Goal: Communication & Community: Ask a question

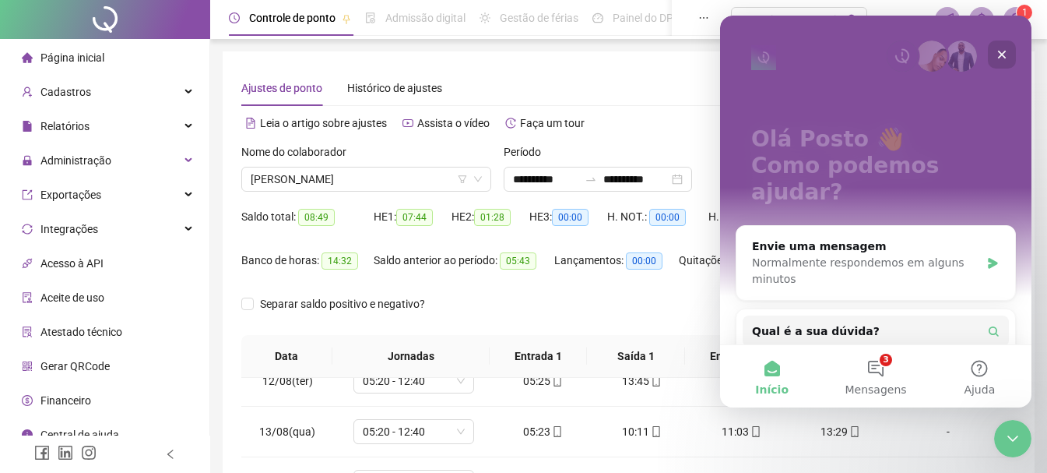
scroll to position [145, 0]
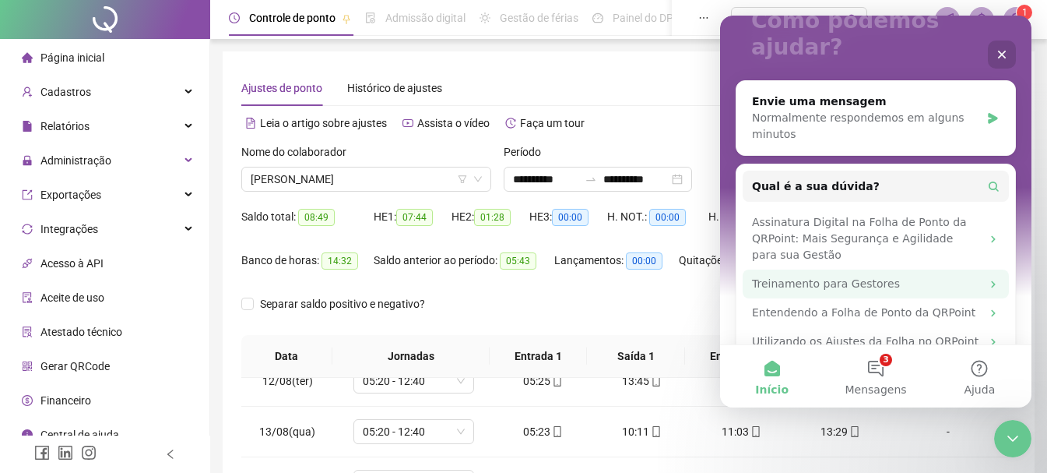
click at [914, 276] on div "Treinamento para Gestores" at bounding box center [866, 284] width 229 height 16
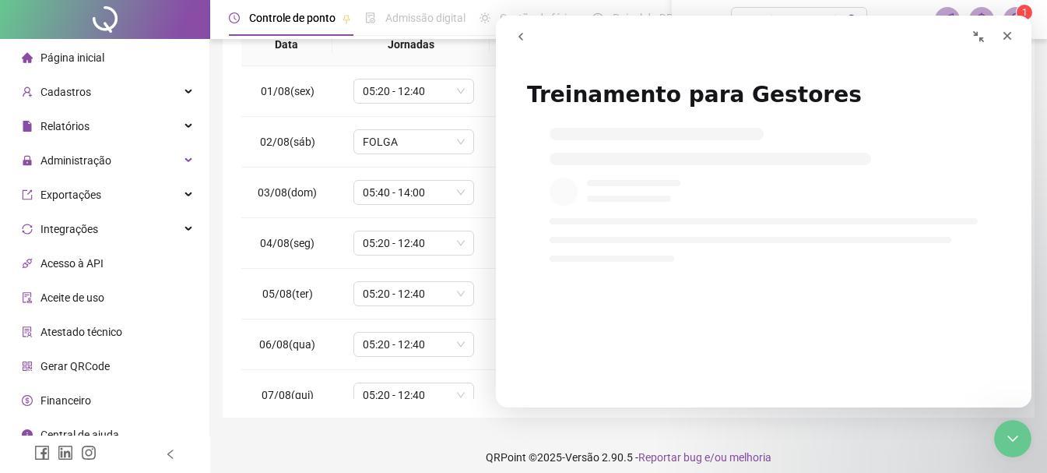
scroll to position [78, 0]
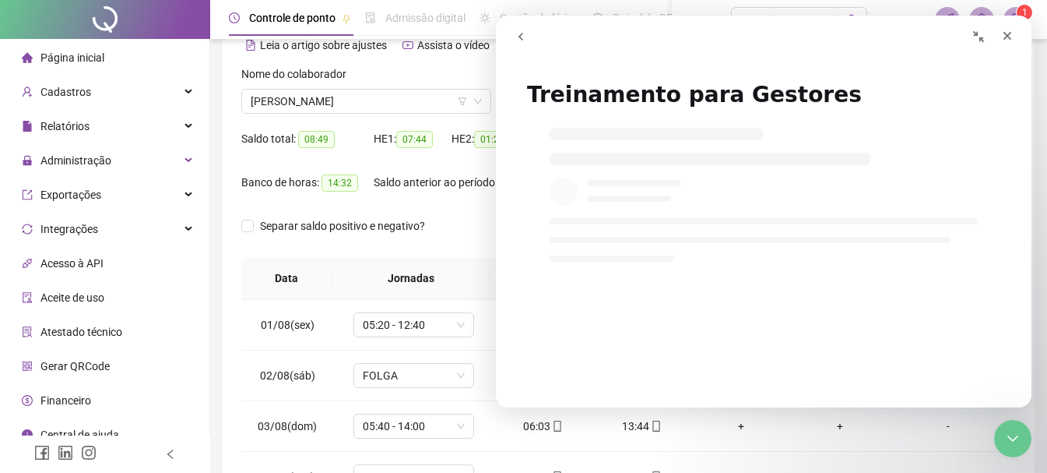
click at [982, 40] on icon "Recolher janela" at bounding box center [978, 36] width 11 height 11
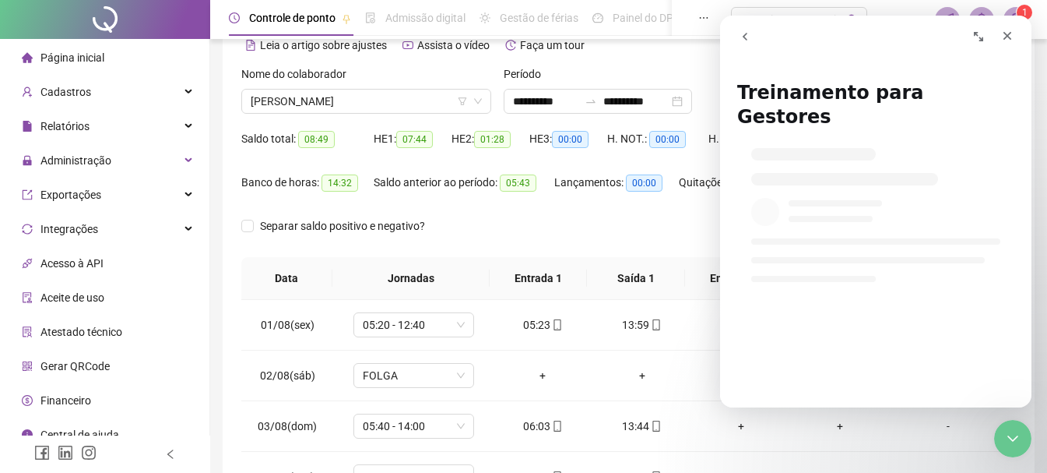
click at [982, 40] on icon "Expandir janela" at bounding box center [978, 36] width 9 height 9
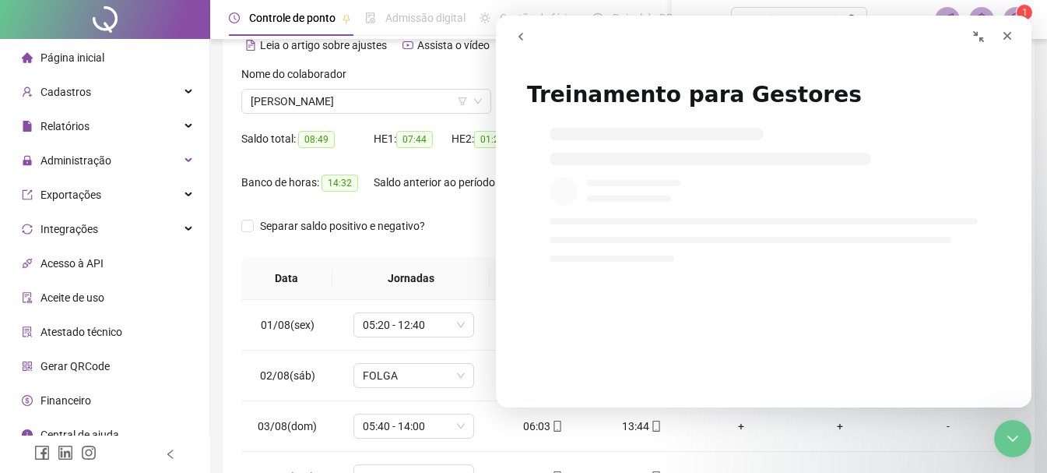
click at [519, 36] on icon "go back" at bounding box center [520, 37] width 5 height 8
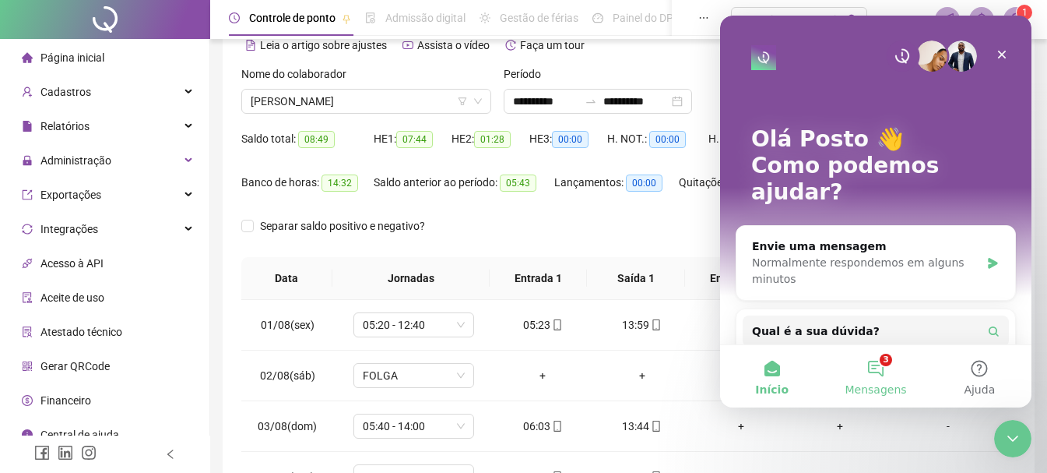
click at [880, 376] on button "3 Mensagens" at bounding box center [876, 376] width 104 height 62
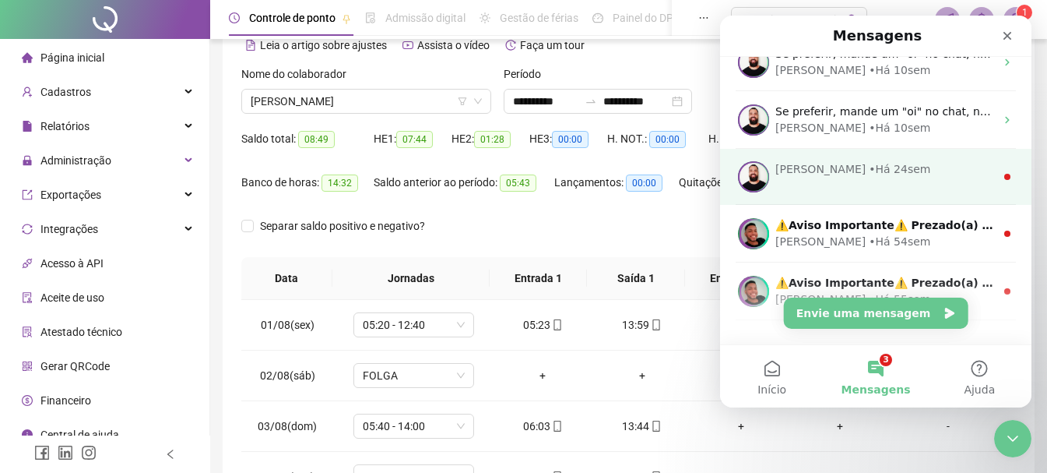
scroll to position [350, 0]
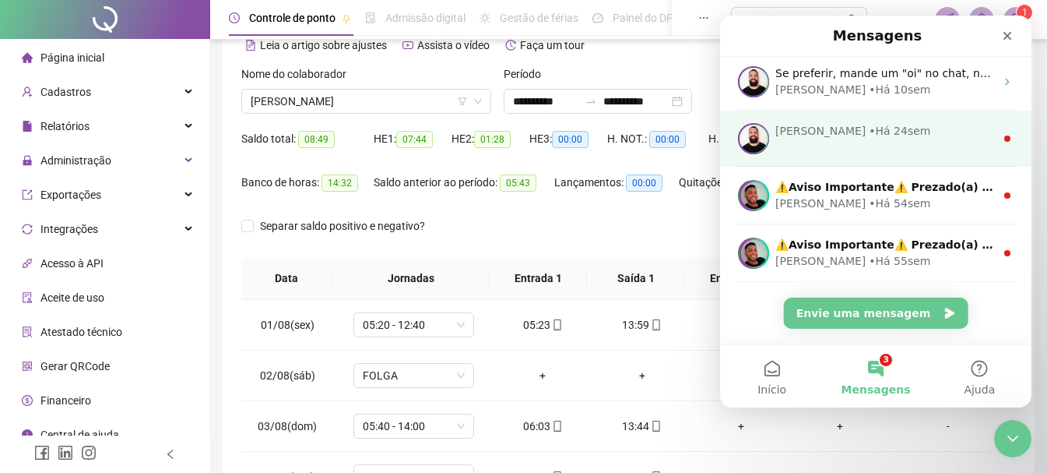
click at [877, 141] on div "[PERSON_NAME] • Há 24sem" at bounding box center [875, 139] width 311 height 56
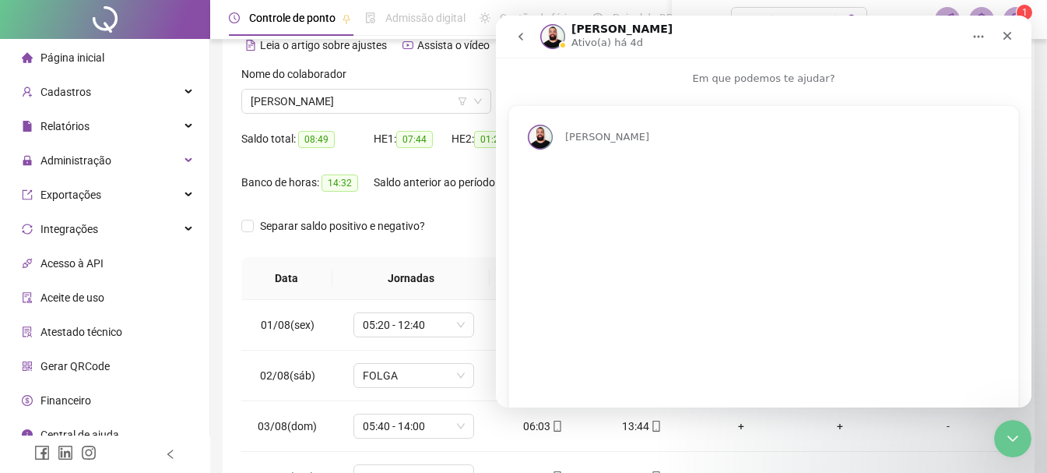
scroll to position [43, 0]
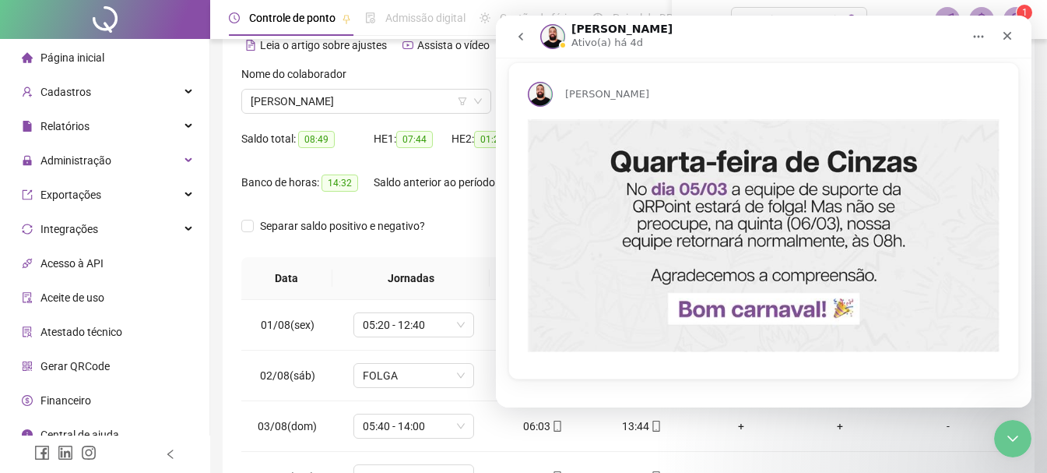
click at [518, 36] on icon "go back" at bounding box center [521, 36] width 12 height 12
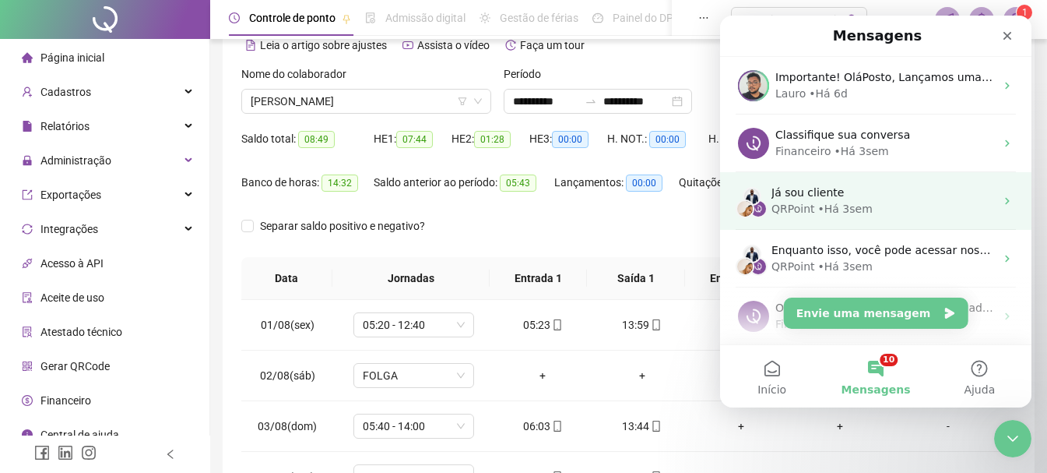
scroll to position [0, 0]
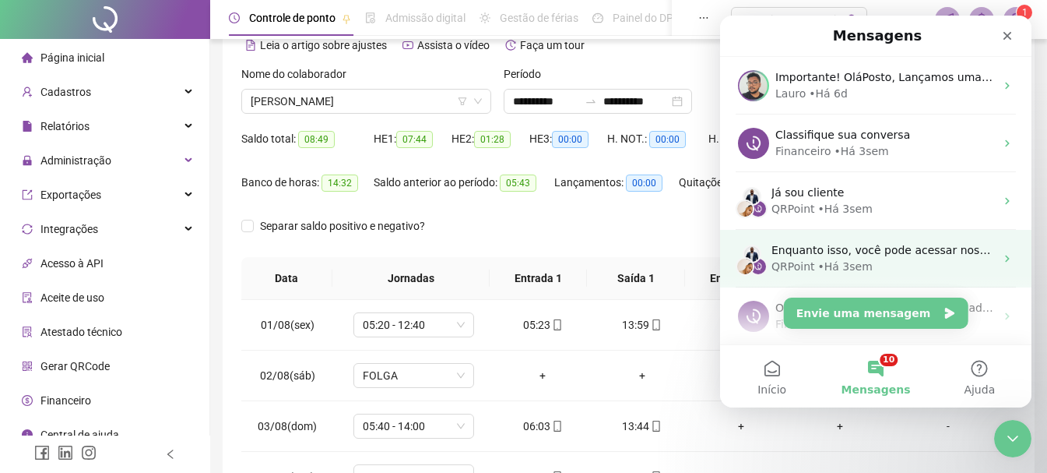
click at [880, 254] on span "Enquanto isso, você pode acessar nossa central de ajuda! [URL][DOMAIN_NAME]" at bounding box center [992, 250] width 442 height 12
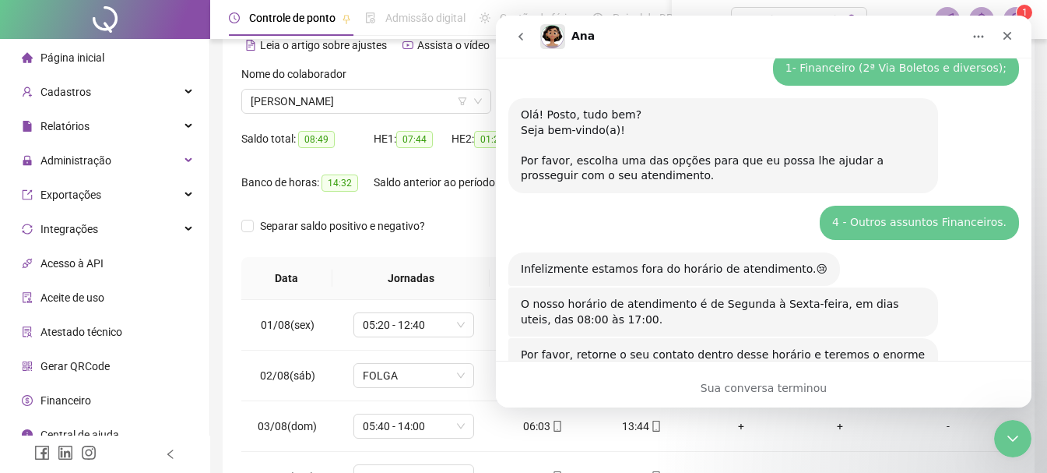
scroll to position [348, 0]
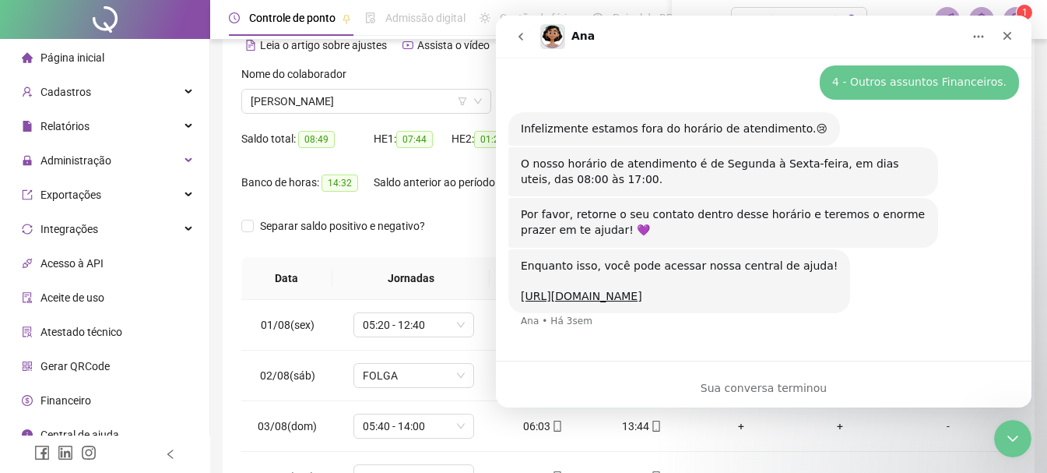
click at [518, 38] on icon "go back" at bounding box center [521, 36] width 12 height 12
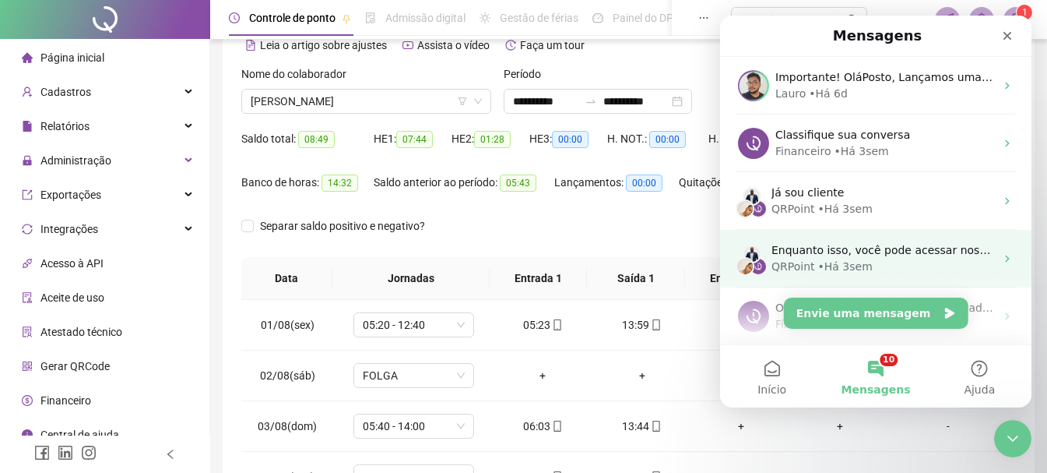
scroll to position [0, 0]
click at [901, 265] on div "QRPoint • Há 3sem" at bounding box center [882, 266] width 223 height 16
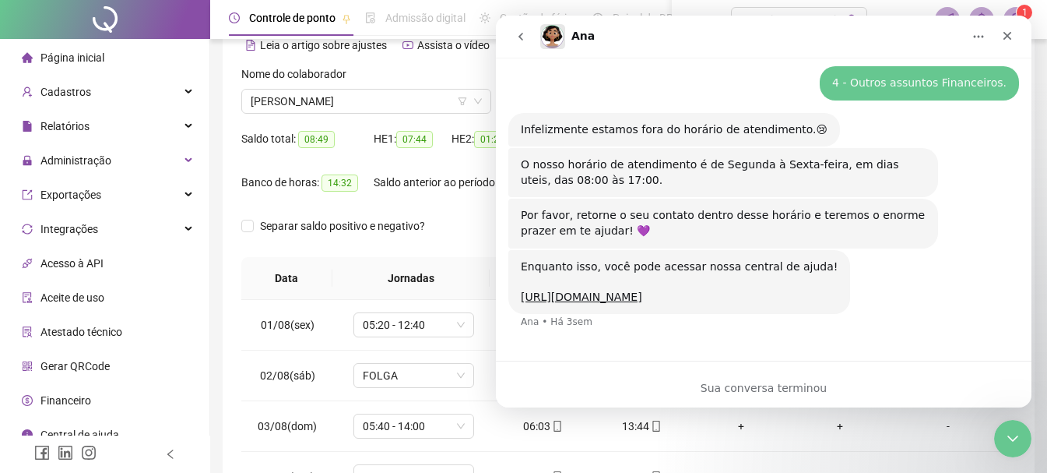
scroll to position [348, 0]
click at [528, 29] on button "go back" at bounding box center [521, 37] width 30 height 30
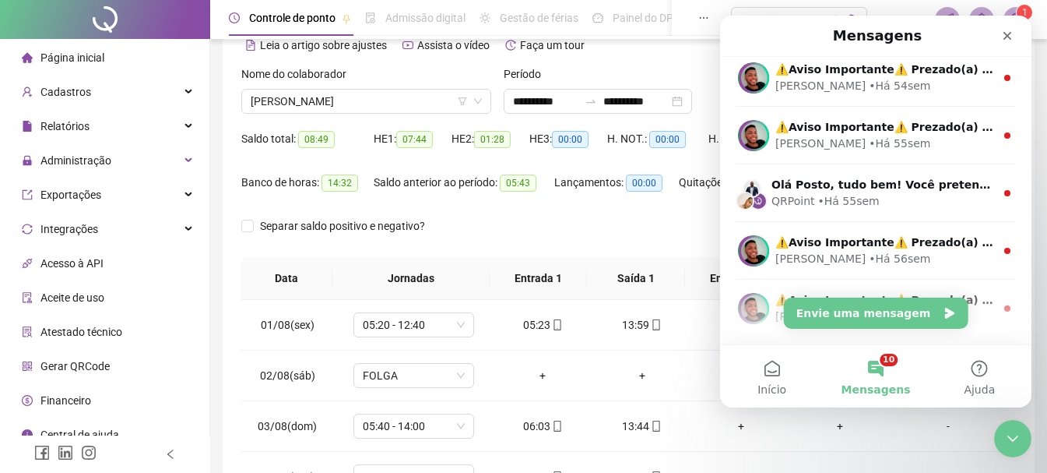
scroll to position [545, 0]
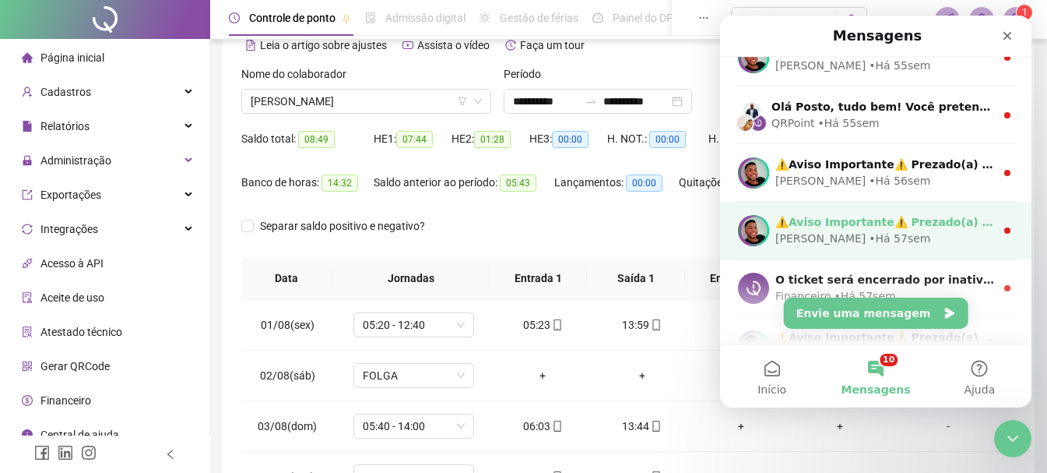
click at [914, 244] on div "[PERSON_NAME] • Há 57sem" at bounding box center [885, 238] width 220 height 16
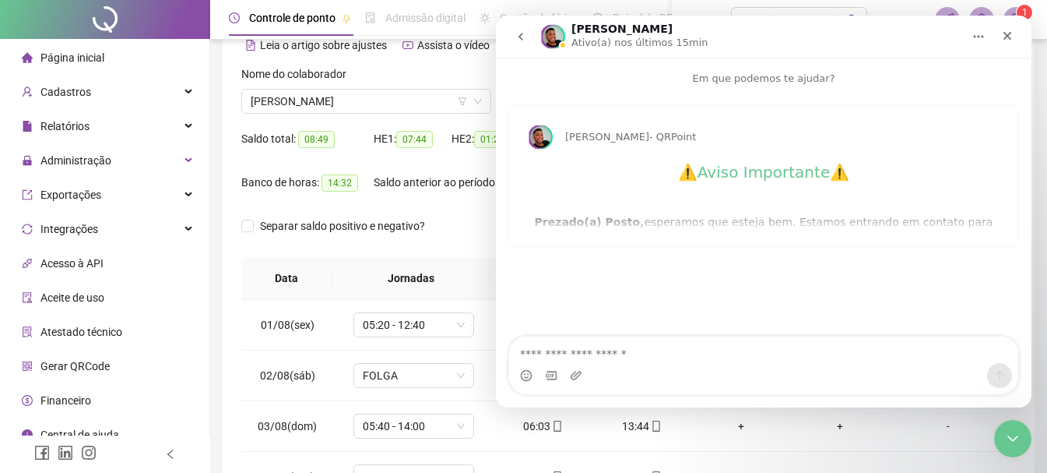
click at [522, 40] on icon "go back" at bounding box center [521, 36] width 12 height 12
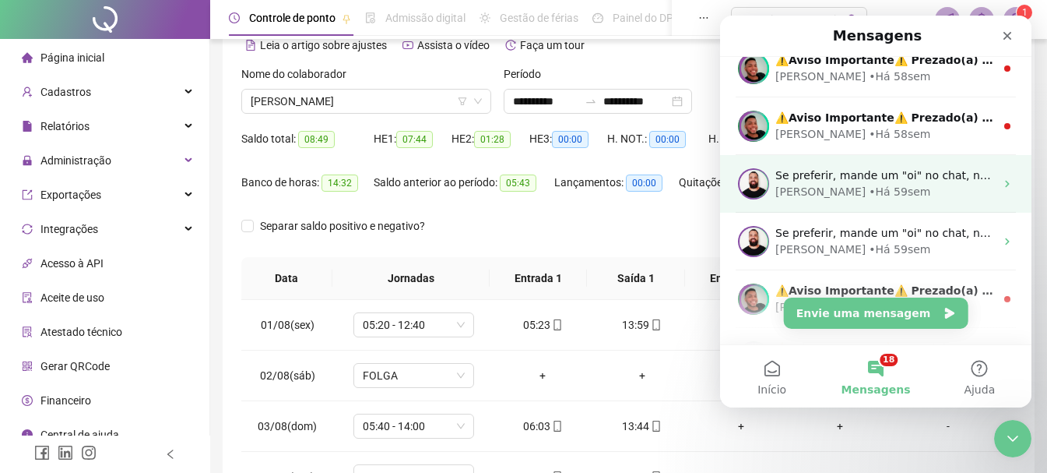
scroll to position [1246, 0]
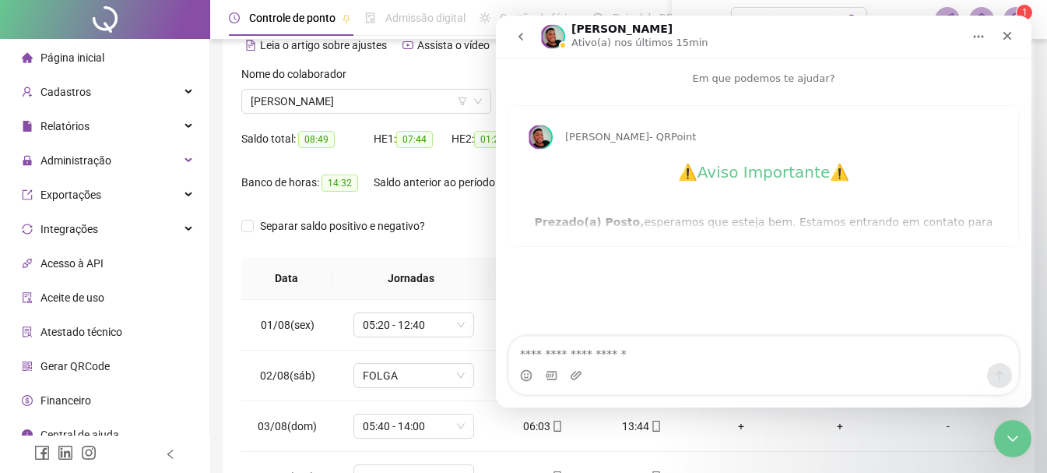
click at [519, 38] on icon "go back" at bounding box center [521, 36] width 12 height 12
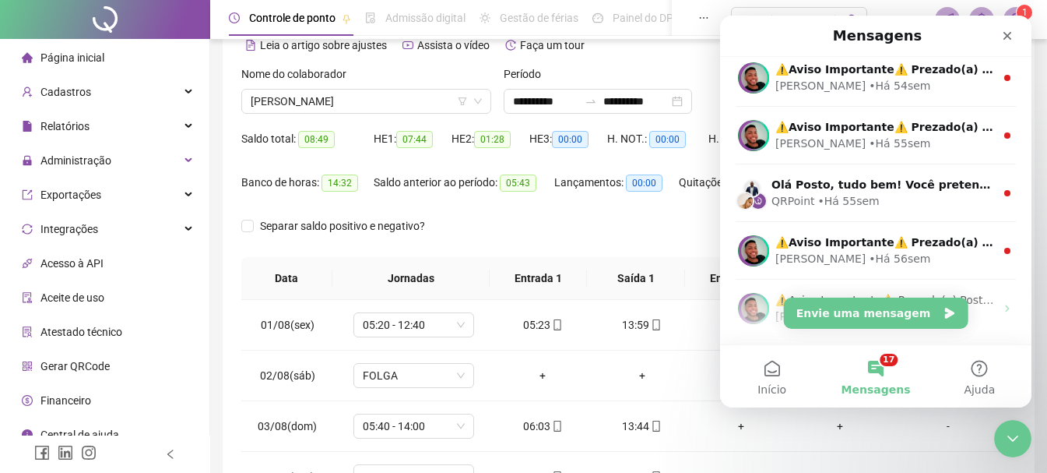
scroll to position [701, 0]
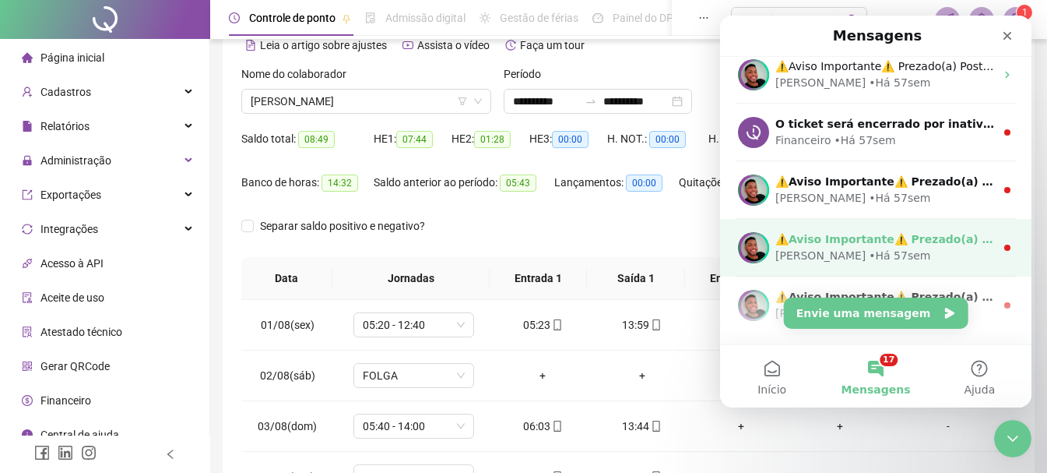
click at [892, 227] on div "⚠️Aviso Importante⚠️ ​Prezado(a) Posto, esperamos que esteja bem. Estamos entra…" at bounding box center [875, 248] width 311 height 58
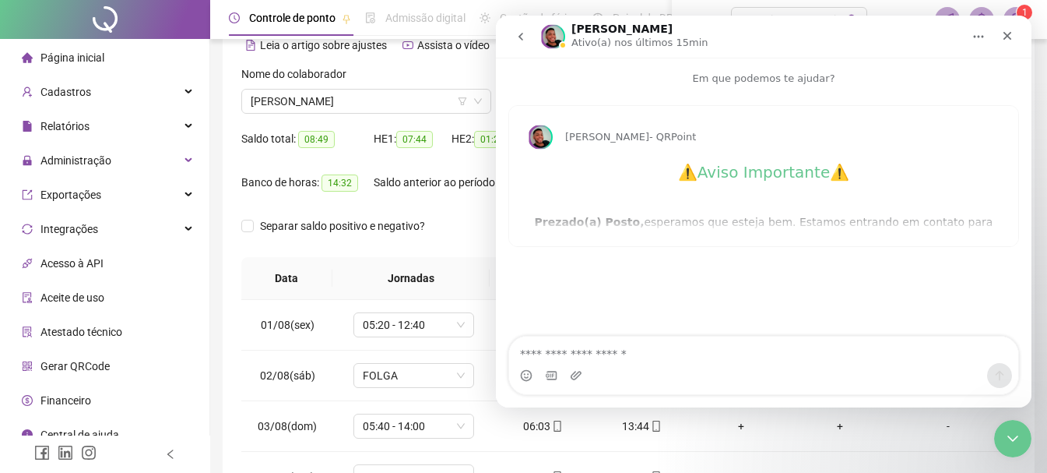
click at [520, 38] on icon "go back" at bounding box center [520, 37] width 5 height 8
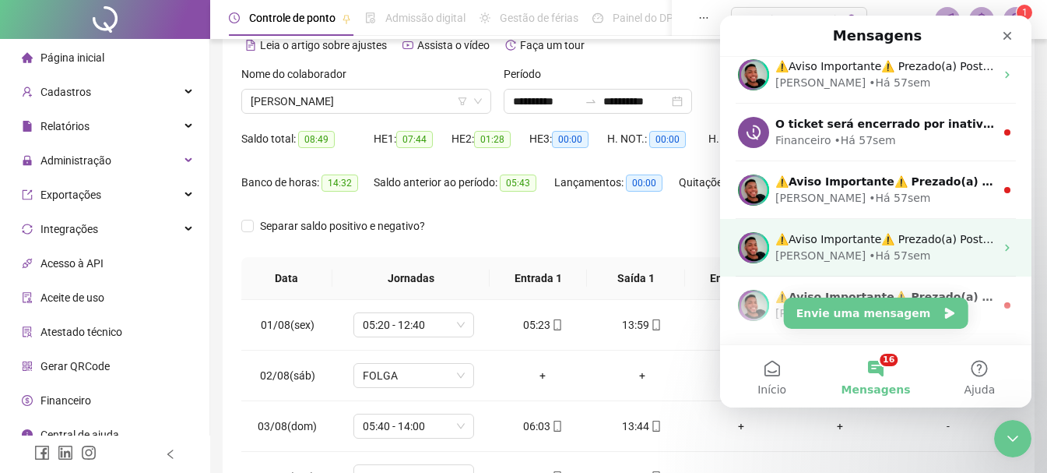
click at [912, 224] on div "⚠️Aviso Importante⚠️ ​Prezado(a) Posto, esperamos que esteja bem. Estamos entra…" at bounding box center [875, 248] width 311 height 58
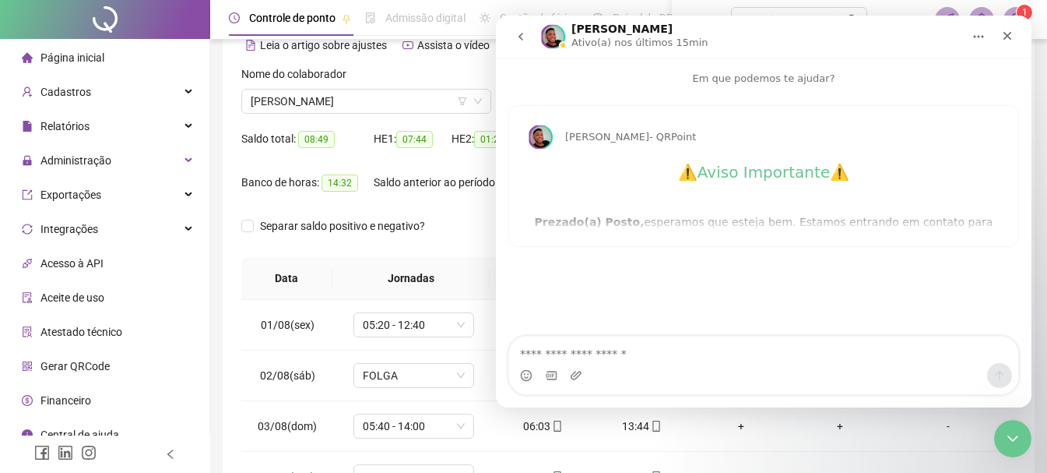
click at [525, 33] on icon "go back" at bounding box center [521, 36] width 12 height 12
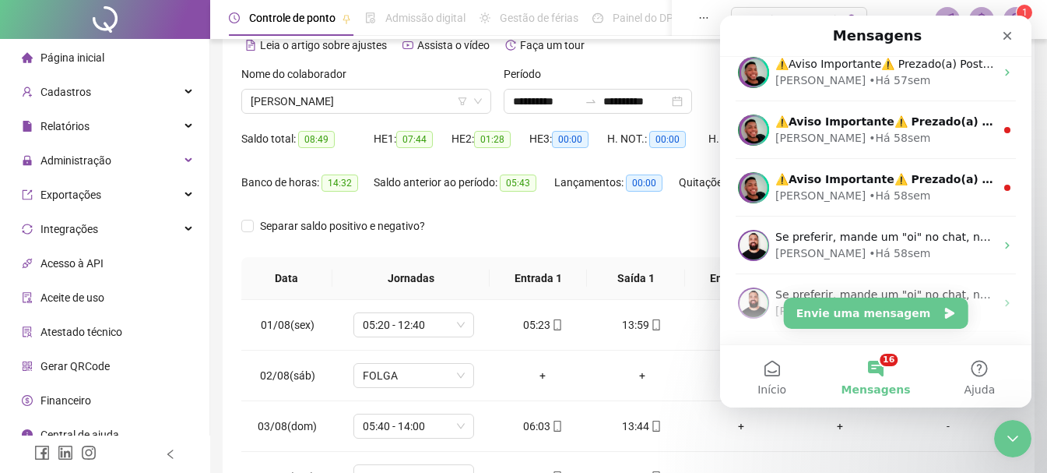
scroll to position [1012, 0]
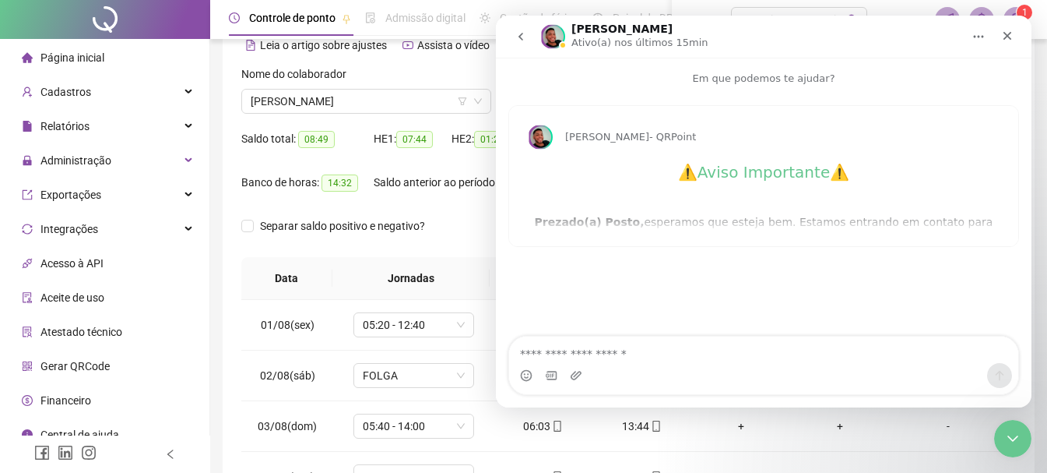
click at [524, 37] on icon "go back" at bounding box center [521, 36] width 12 height 12
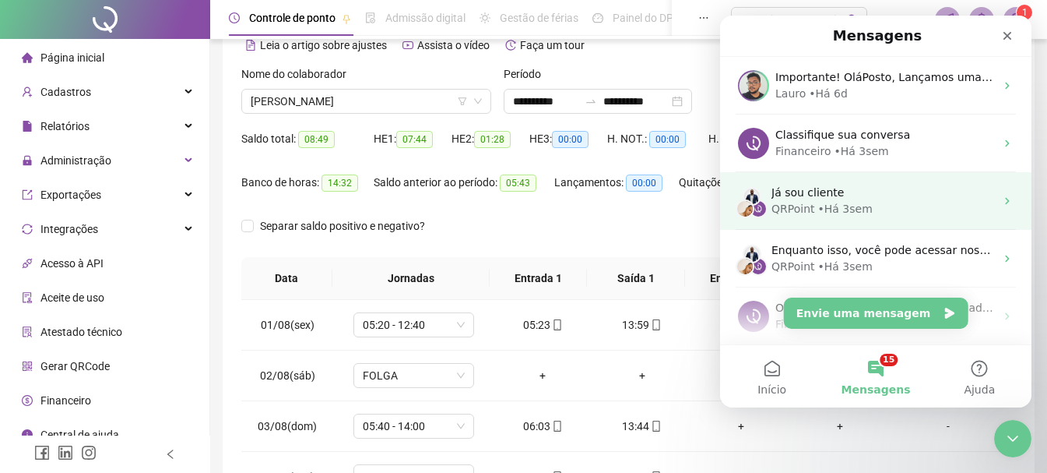
scroll to position [0, 0]
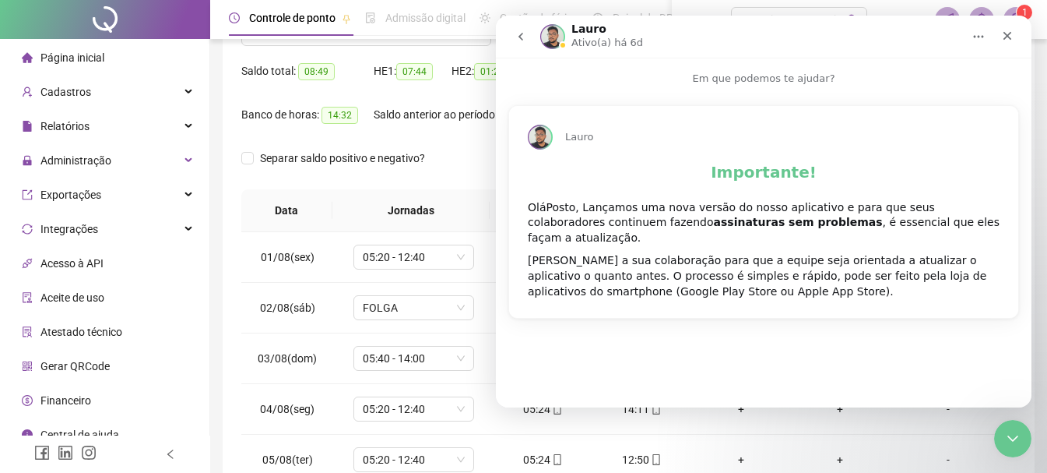
scroll to position [156, 0]
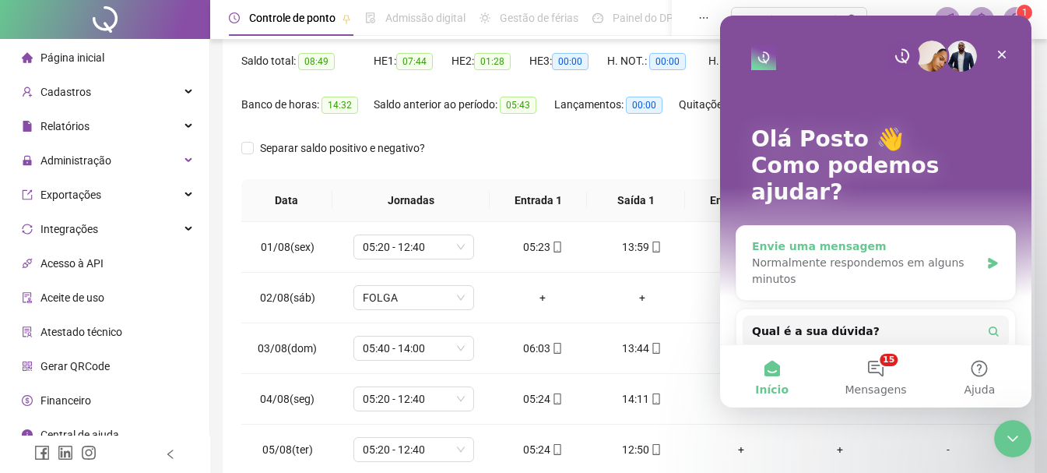
click at [812, 255] on div "Normalmente respondemos em alguns minutos" at bounding box center [866, 271] width 228 height 33
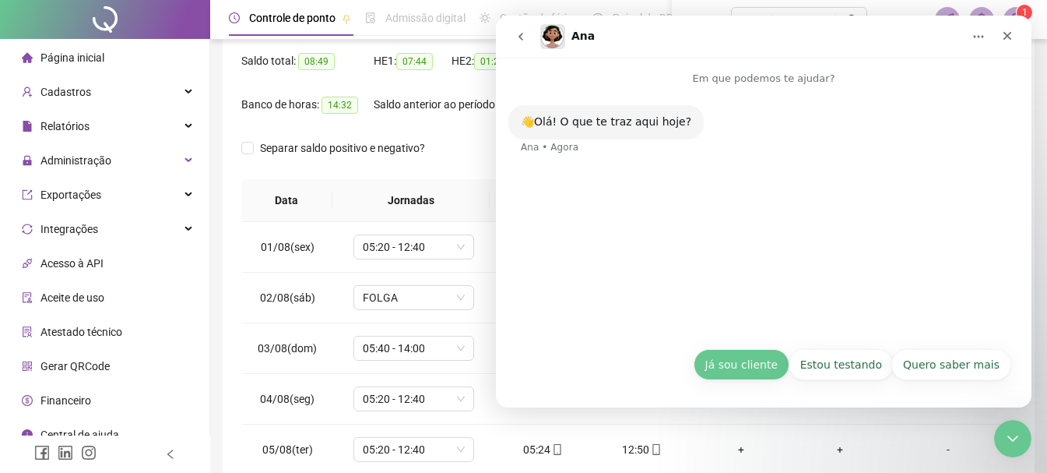
click at [746, 361] on button "Já sou cliente" at bounding box center [742, 364] width 96 height 31
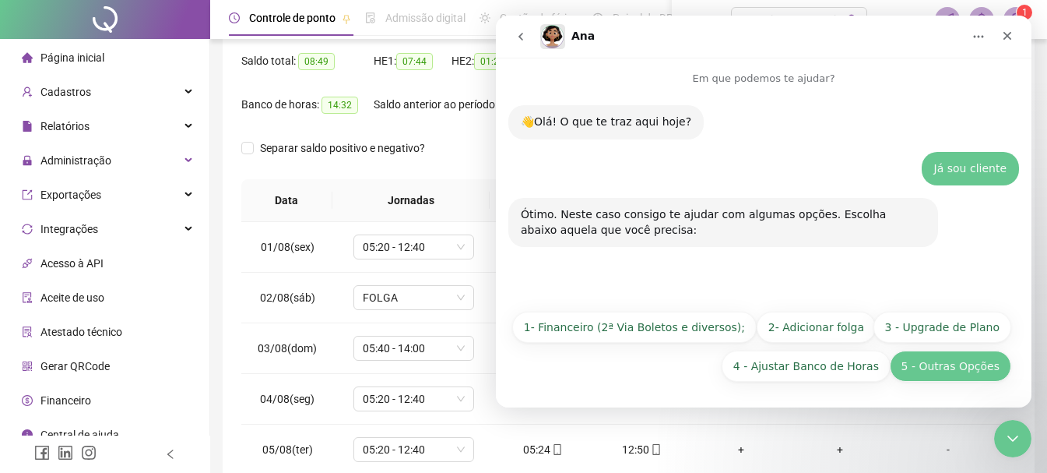
click at [948, 363] on button "5 - Outras Opções" at bounding box center [950, 365] width 121 height 31
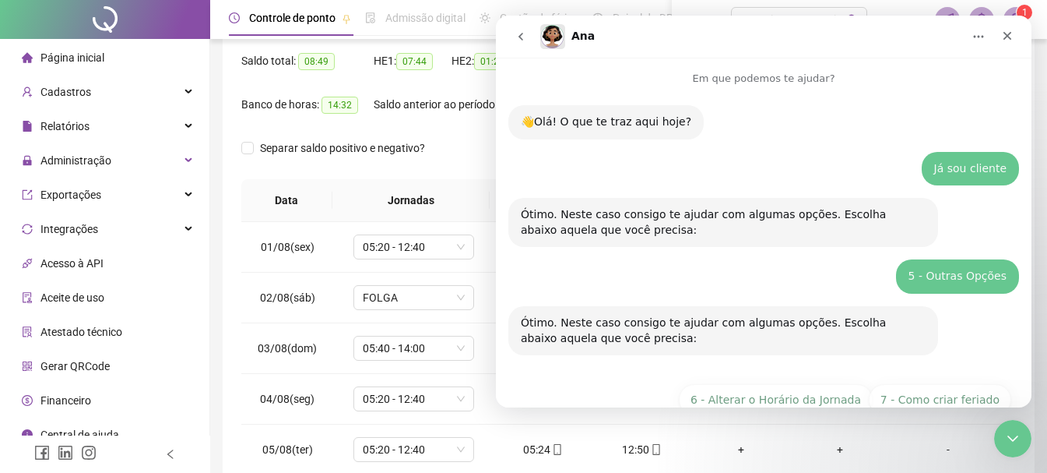
scroll to position [150, 0]
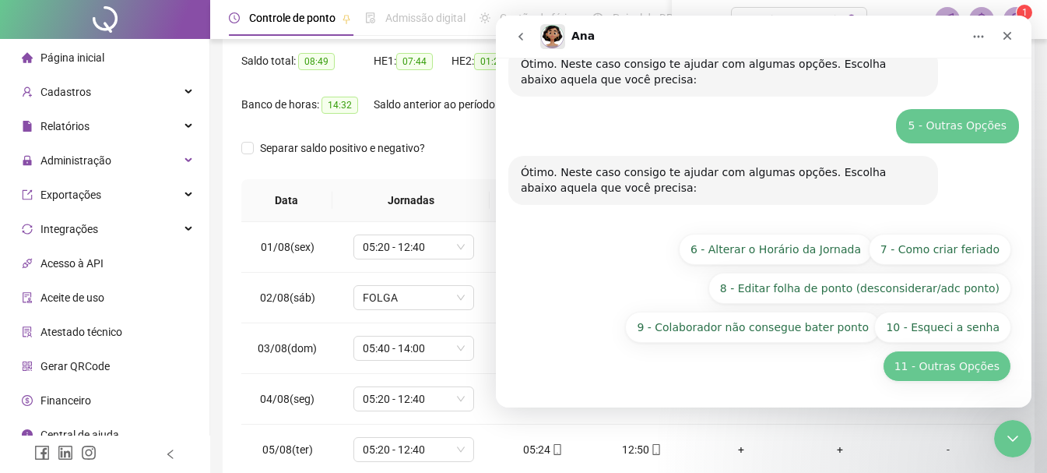
click at [955, 358] on button "11 - Outras Opções" at bounding box center [947, 365] width 128 height 31
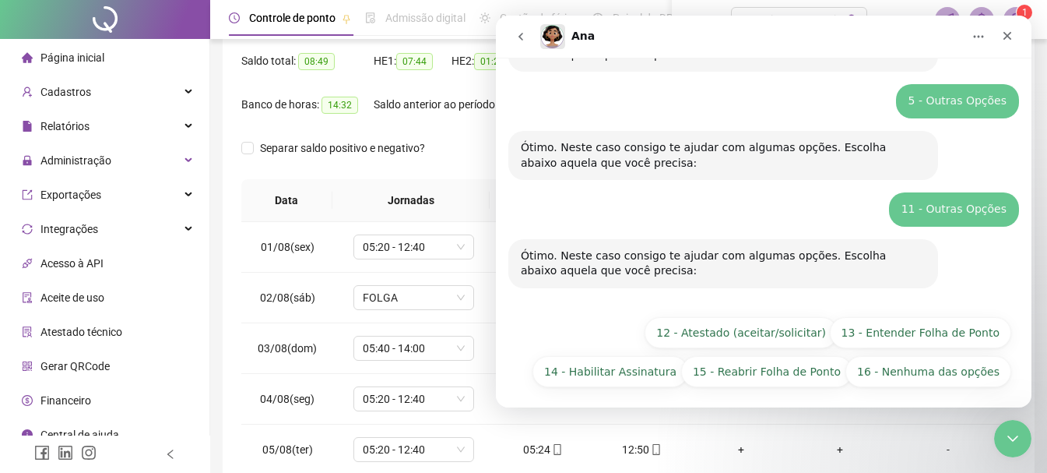
scroll to position [181, 0]
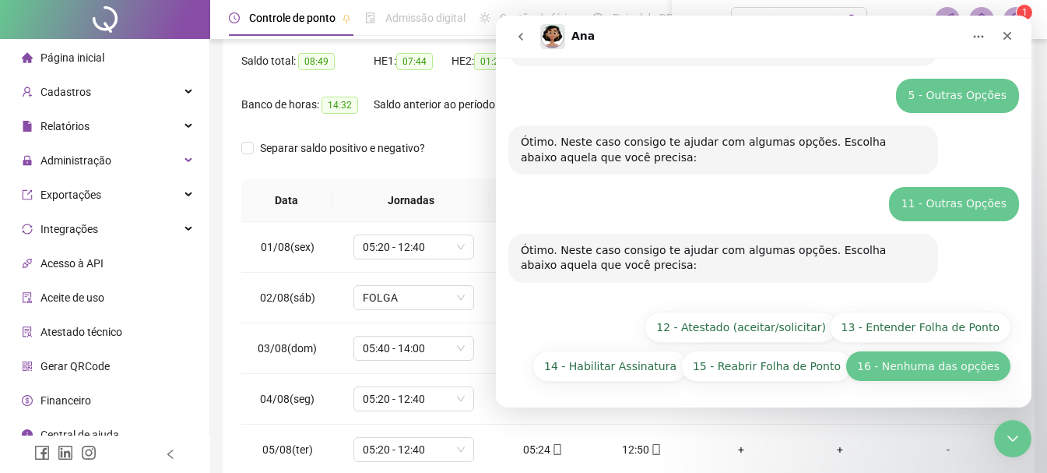
click at [934, 366] on button "16 - Nenhuma das opções" at bounding box center [928, 365] width 166 height 31
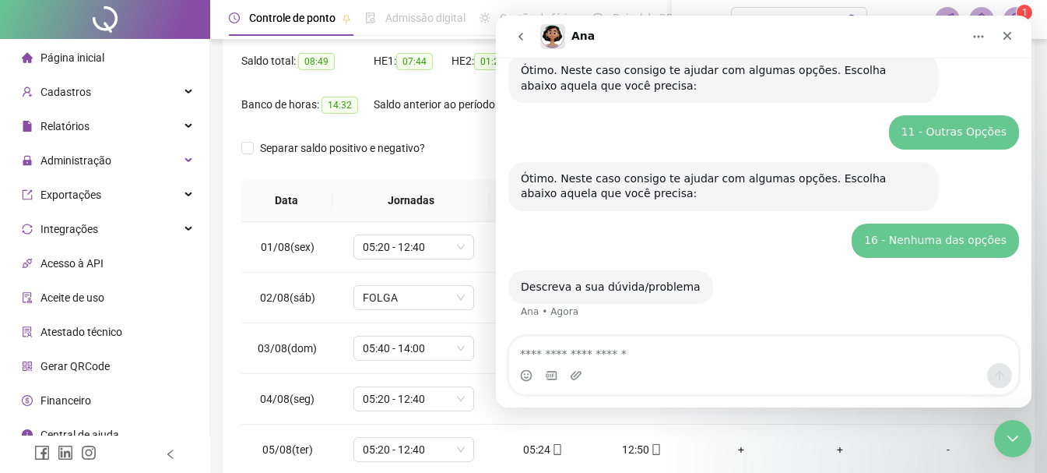
scroll to position [311, 0]
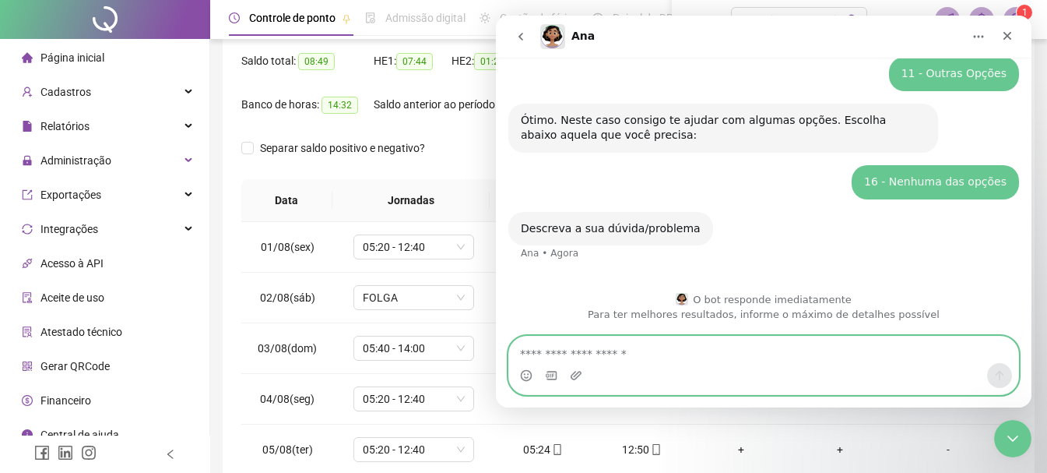
paste textarea "**********"
type textarea "**********"
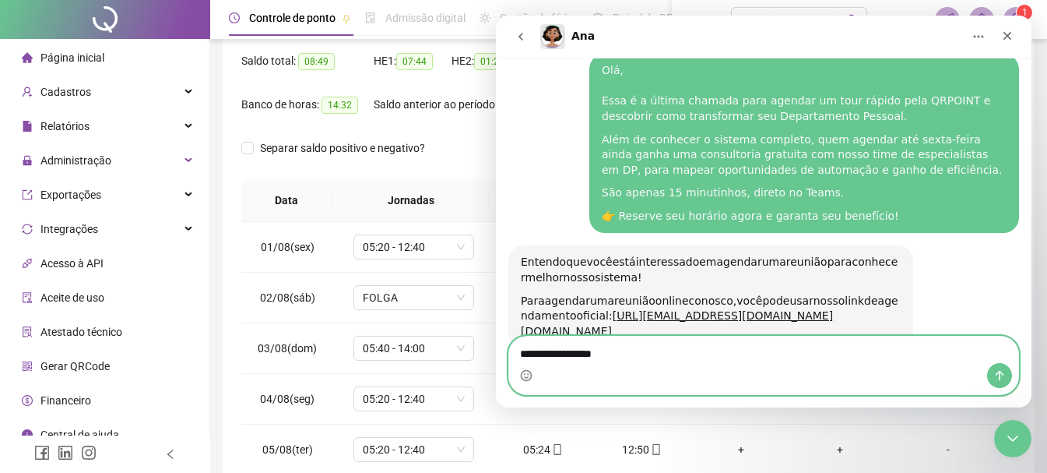
scroll to position [2, 0]
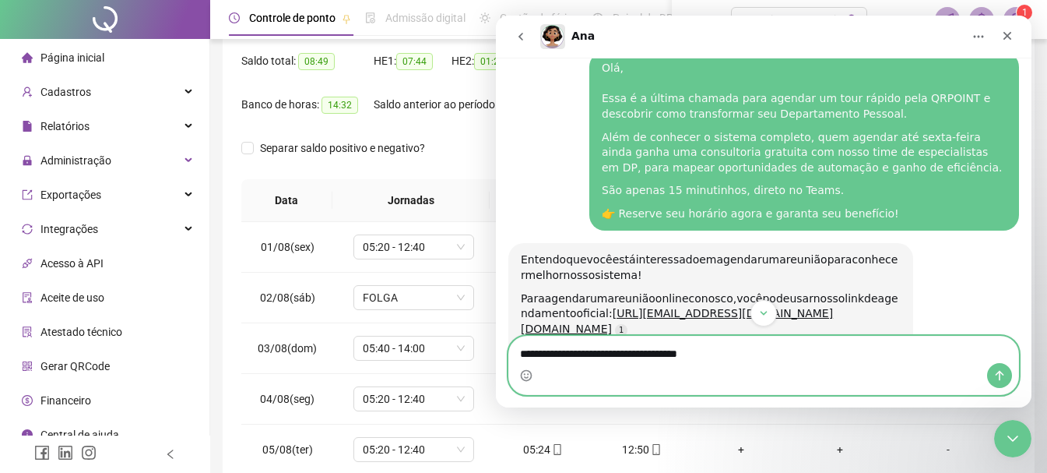
type textarea "**********"
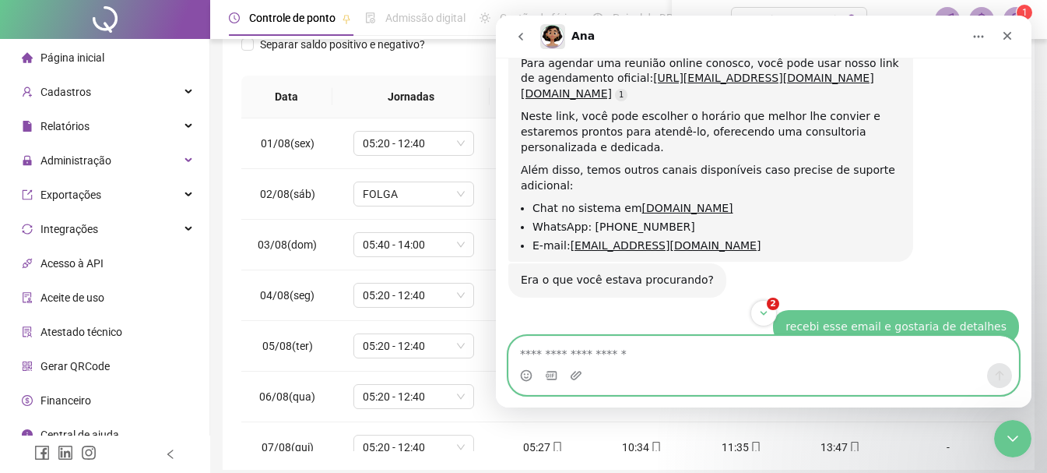
scroll to position [311, 0]
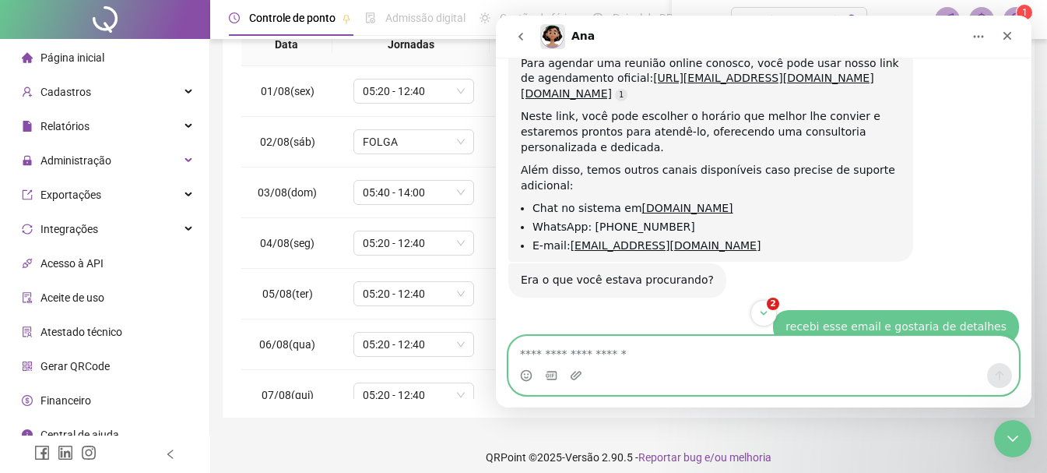
click at [685, 349] on textarea "Envie uma mensagem..." at bounding box center [763, 349] width 509 height 26
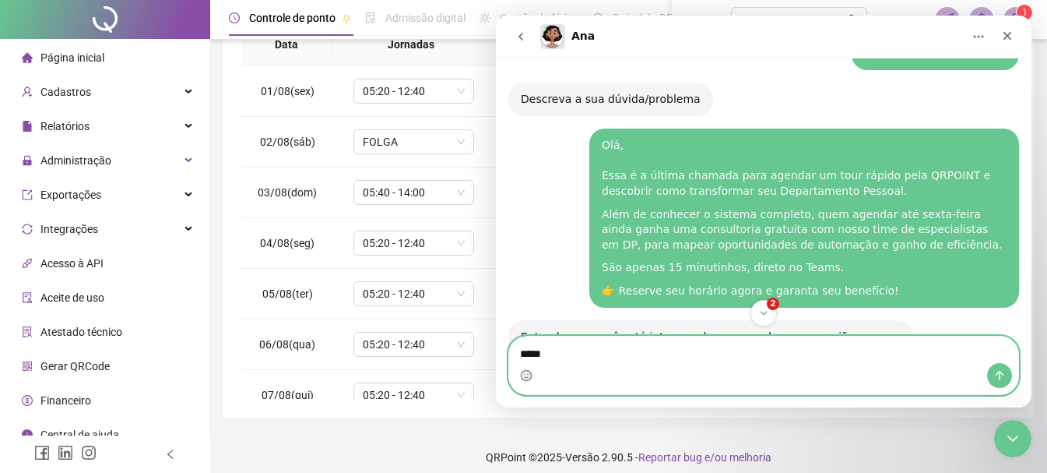
scroll to position [360, 0]
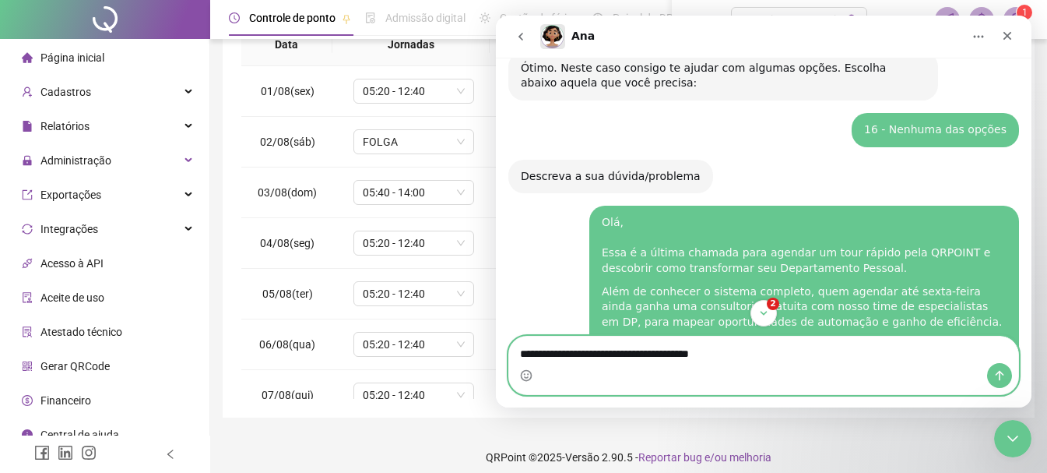
click at [579, 353] on textarea "**********" at bounding box center [763, 349] width 509 height 26
type textarea "**********"
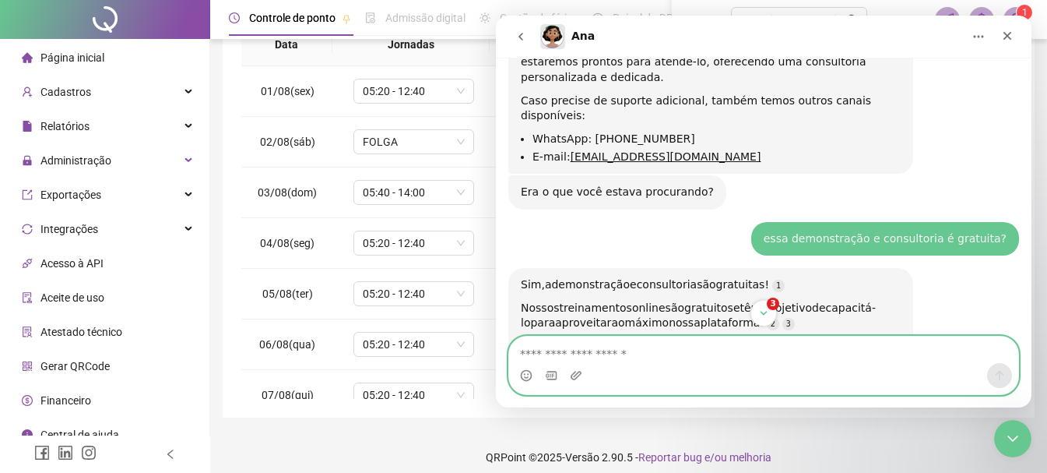
scroll to position [1284, 0]
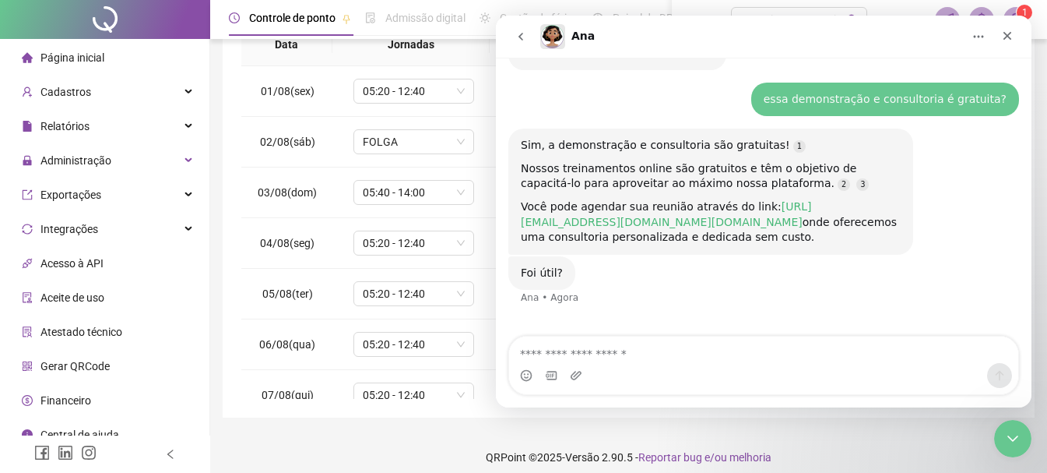
click at [699, 200] on link "[URL][EMAIL_ADDRESS][DOMAIN_NAME][DOMAIN_NAME]" at bounding box center [666, 214] width 290 height 28
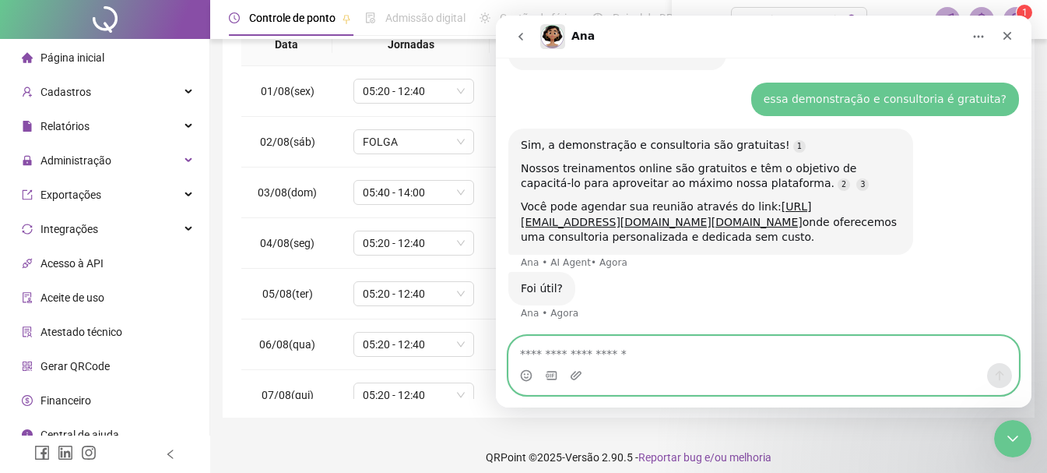
click at [561, 352] on textarea "Envie uma mensagem..." at bounding box center [763, 349] width 509 height 26
type textarea "**********"
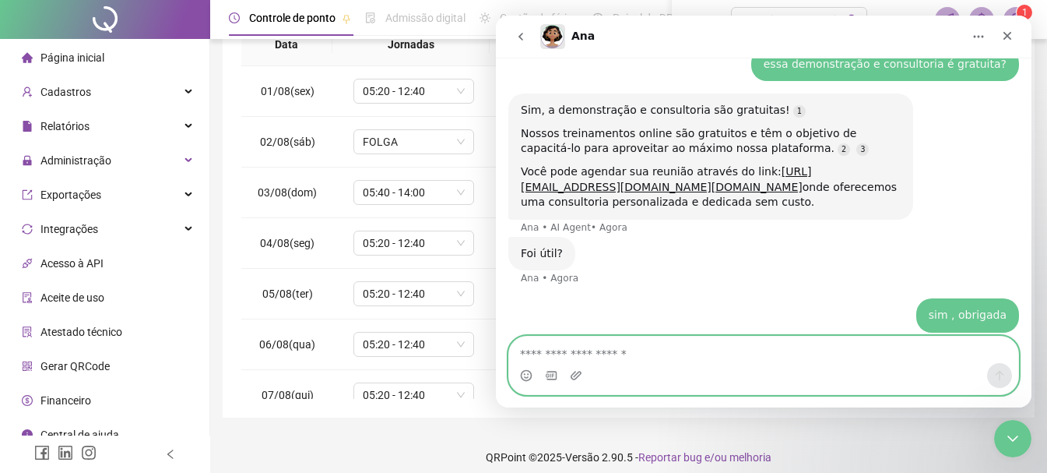
scroll to position [1369, 0]
